Goal: Task Accomplishment & Management: Manage account settings

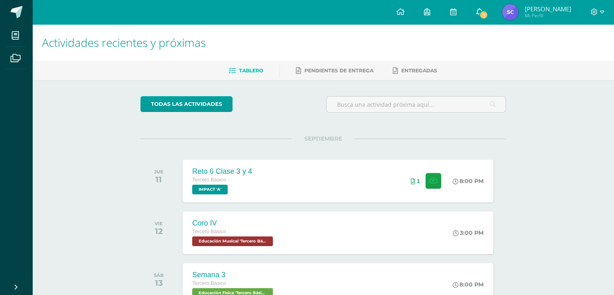
click at [476, 2] on link "1" at bounding box center [479, 12] width 26 height 24
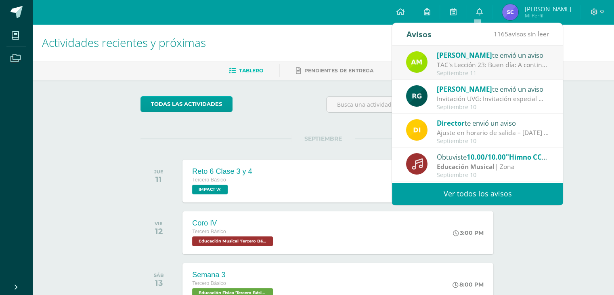
click at [484, 64] on div "TAC's Lección 23: Buen día: A continuación, se presentan las instrucciones para…" at bounding box center [493, 64] width 112 height 9
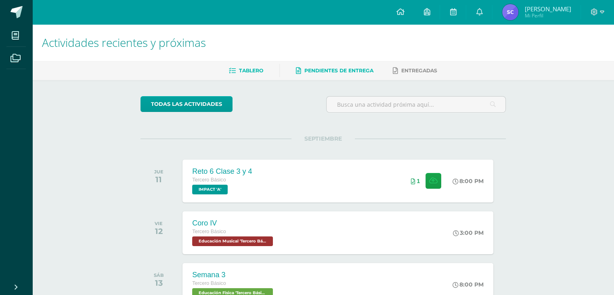
click at [351, 71] on span "Pendientes de entrega" at bounding box center [338, 70] width 69 height 6
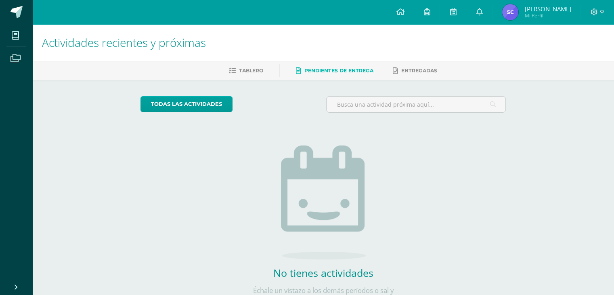
click at [234, 63] on div "Tablero Pendientes de entrega Entregadas" at bounding box center [332, 70] width 601 height 19
click at [239, 71] on span "Tablero" at bounding box center [251, 70] width 24 height 6
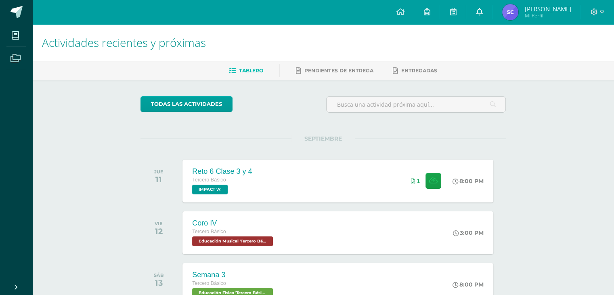
click at [479, 10] on icon at bounding box center [479, 11] width 6 height 7
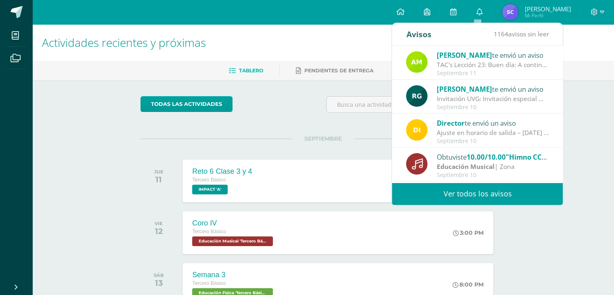
click at [470, 54] on span "[PERSON_NAME]" at bounding box center [464, 54] width 55 height 9
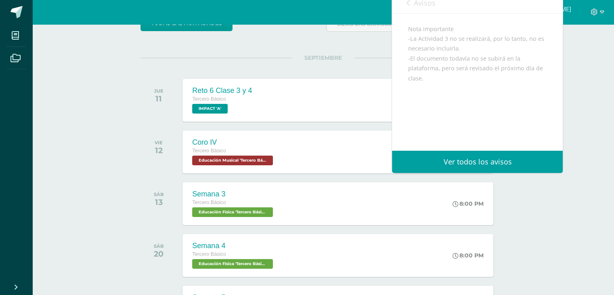
scroll to position [65, 0]
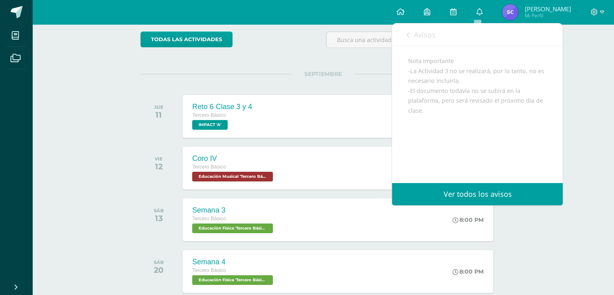
click at [461, 196] on link "Ver todos los avisos" at bounding box center [477, 194] width 171 height 22
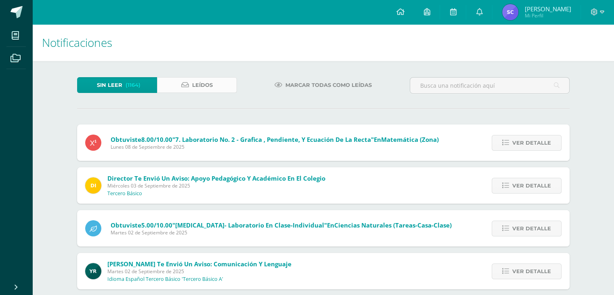
click at [220, 83] on link "Leídos" at bounding box center [197, 85] width 80 height 16
click at [227, 85] on link "Leídos" at bounding box center [197, 85] width 80 height 16
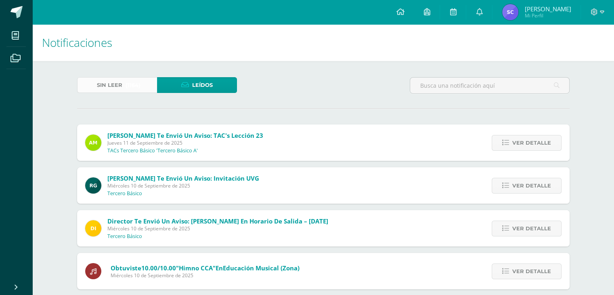
click at [142, 85] on link "Sin leer (1164)" at bounding box center [117, 85] width 80 height 16
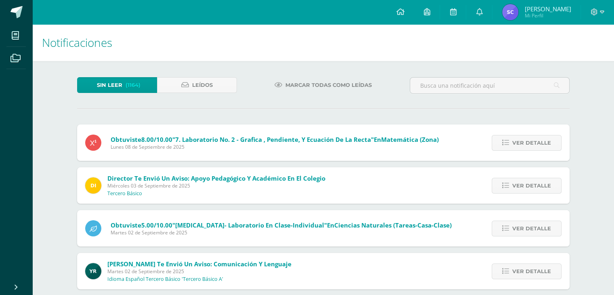
click at [299, 85] on span "Marcar todas como leídas" at bounding box center [328, 84] width 86 height 15
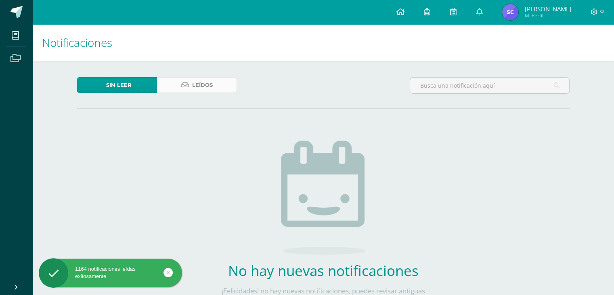
click at [215, 82] on link "Leídos" at bounding box center [197, 85] width 80 height 16
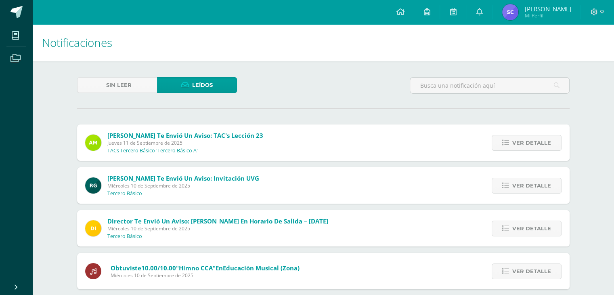
click at [231, 143] on span "Jueves 11 de Septiembre de 2025" at bounding box center [185, 142] width 156 height 7
click at [517, 140] on span "Ver detalle" at bounding box center [531, 142] width 39 height 15
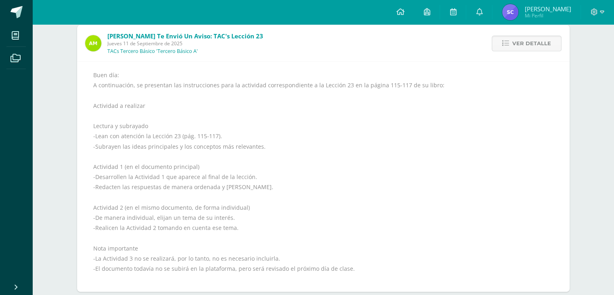
scroll to position [98, 0]
